Goal: Find specific page/section: Find specific page/section

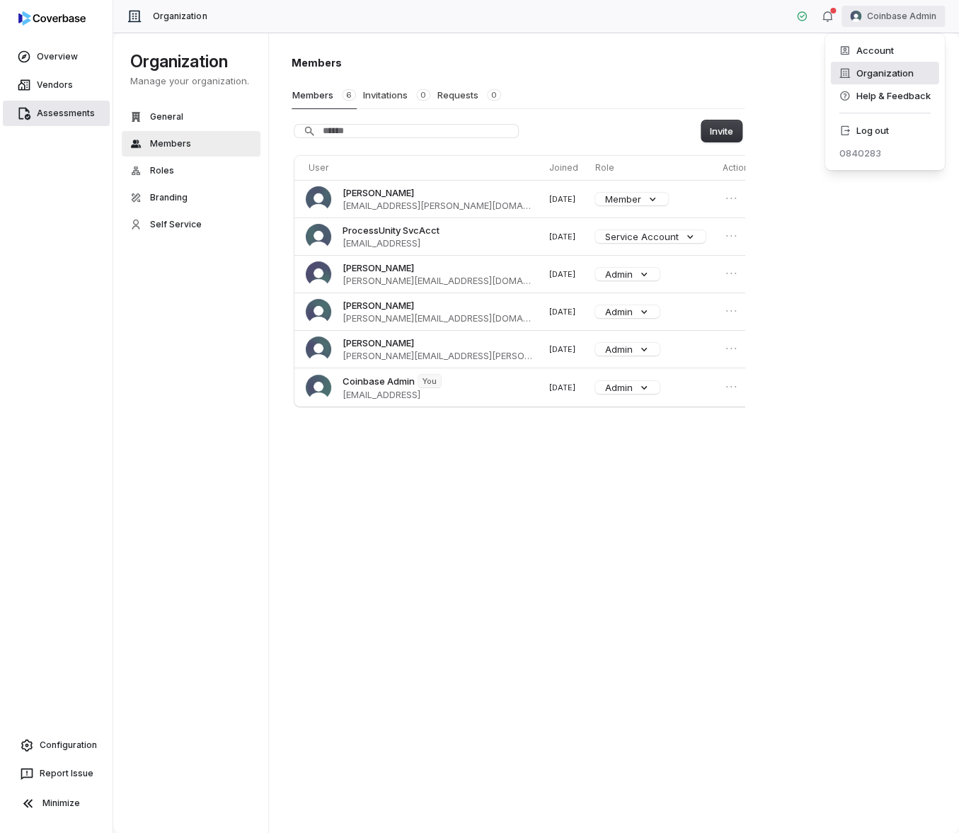
click at [74, 110] on html "Overview Vendors Assessments Configuration Report Issue Minimize Organization C…" at bounding box center [479, 416] width 959 height 833
click at [69, 115] on span "Assessments" at bounding box center [66, 113] width 58 height 11
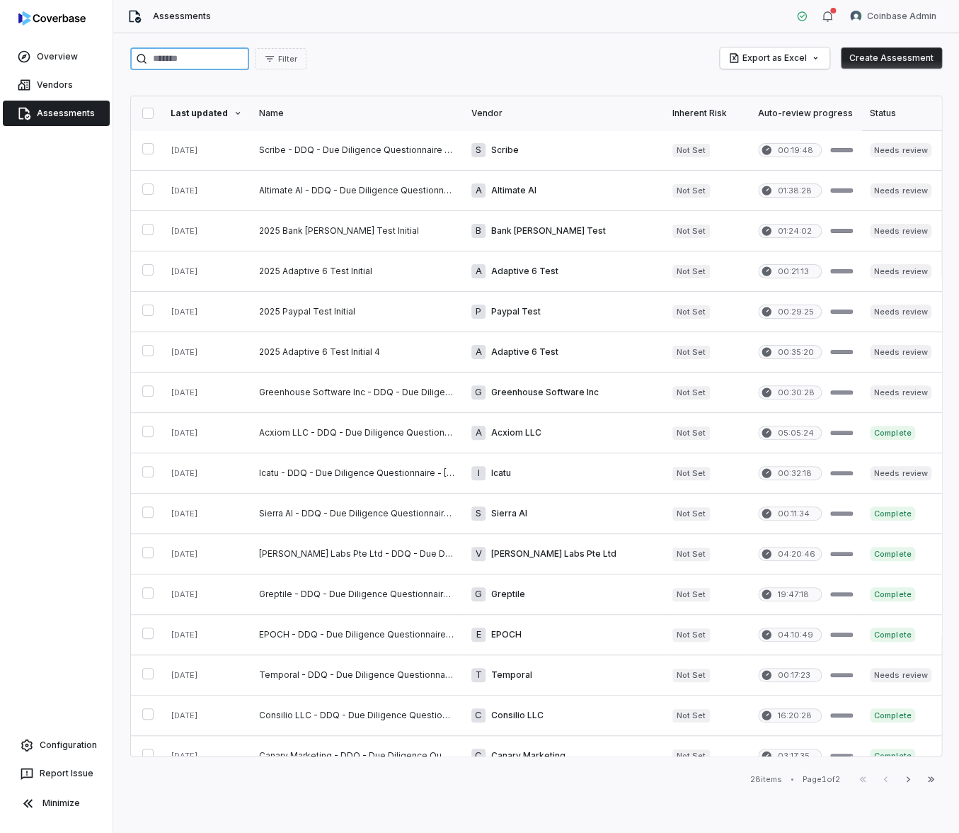
click at [183, 48] on input "search" at bounding box center [189, 58] width 119 height 23
type input "********"
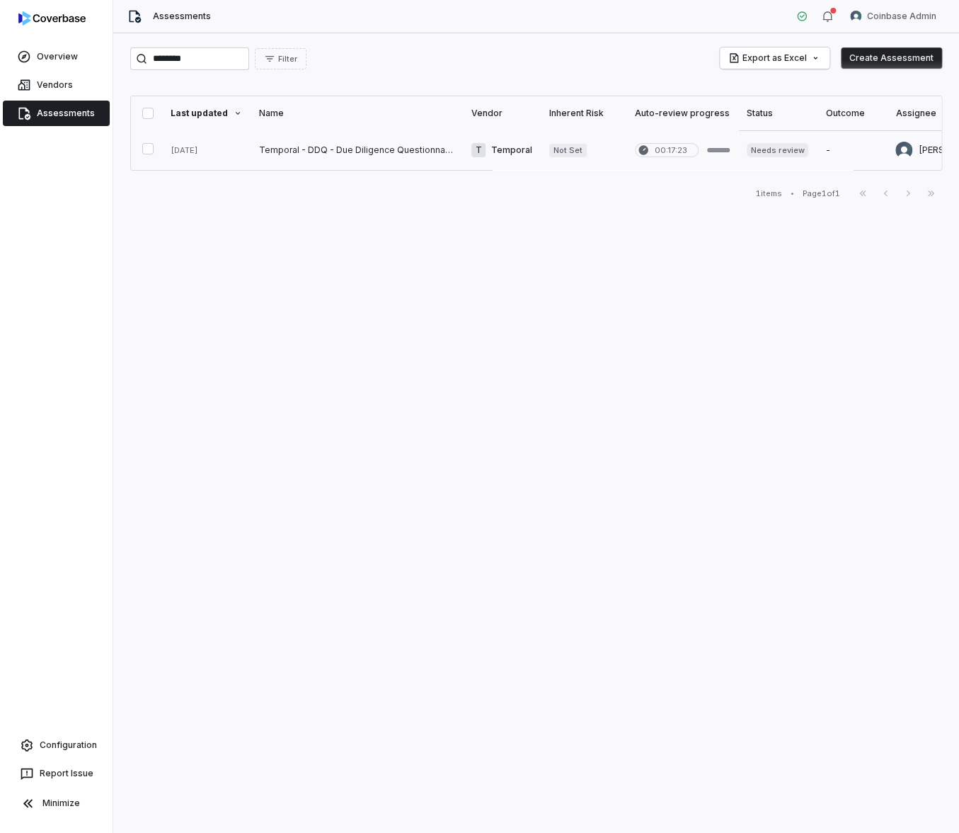
click at [343, 148] on link at bounding box center [357, 150] width 212 height 40
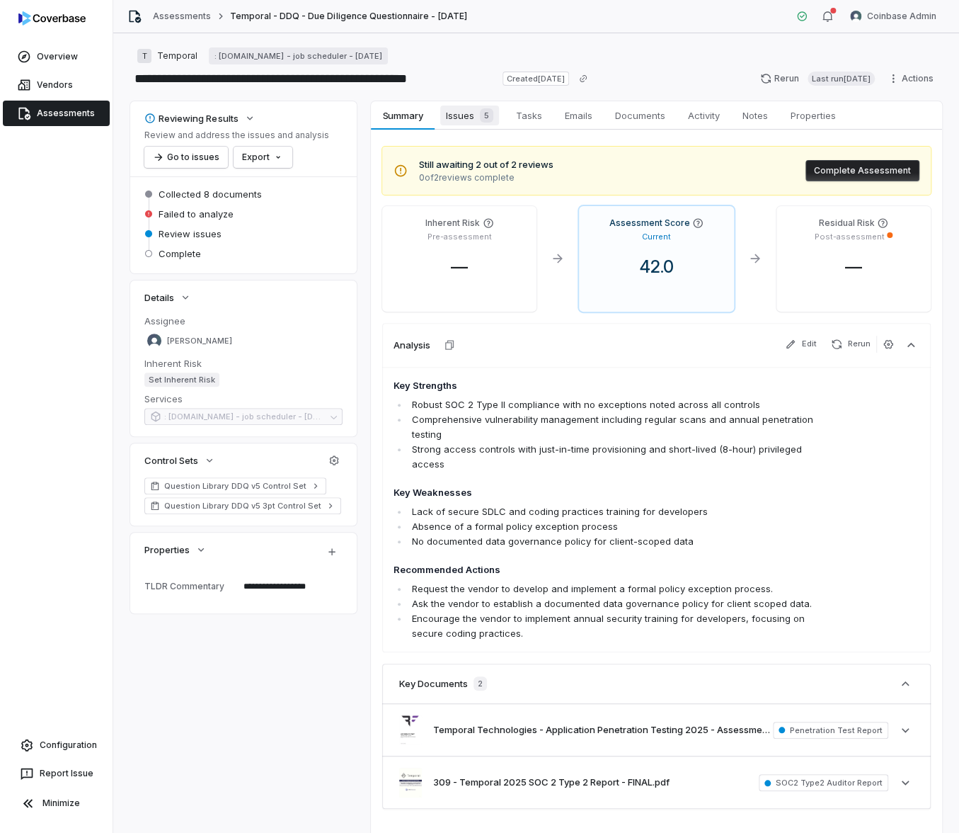
click at [447, 105] on span "Issues 5" at bounding box center [469, 115] width 59 height 20
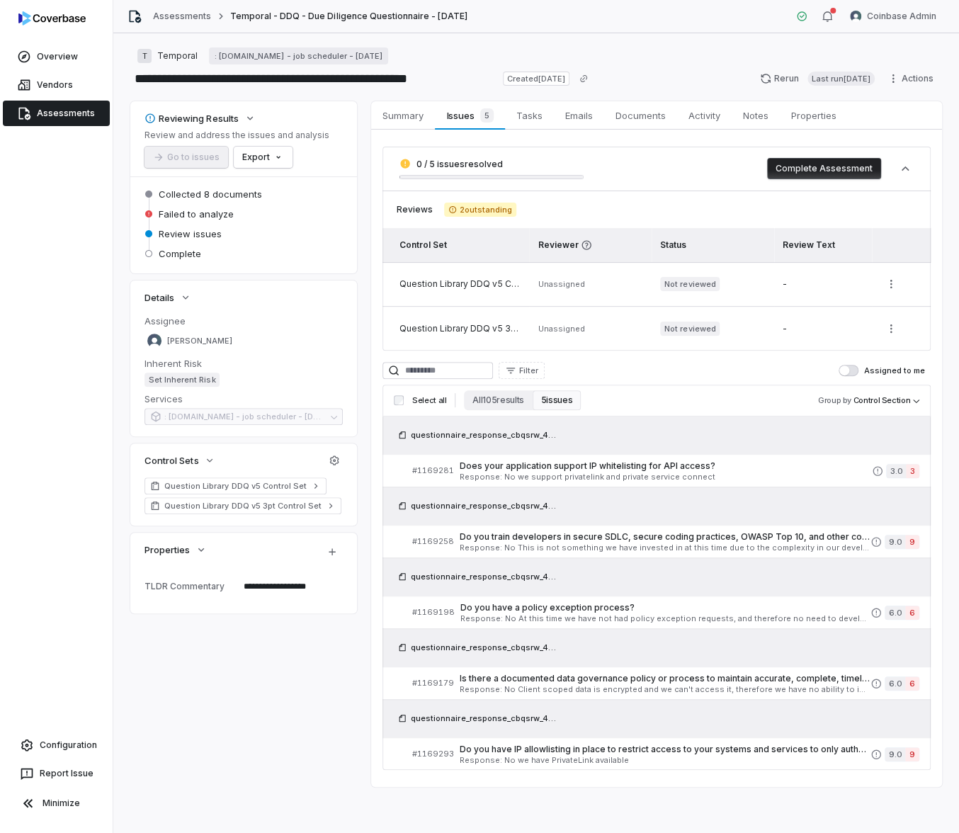
type textarea "*"
